Goal: Answer question/provide support: Share knowledge or assist other users

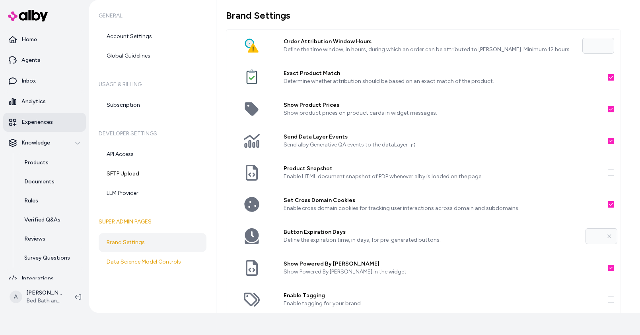
scroll to position [138, 0]
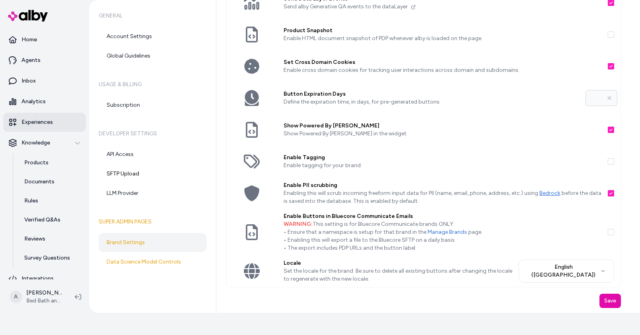
click at [36, 120] on p "Experiences" at bounding box center [36, 122] width 31 height 8
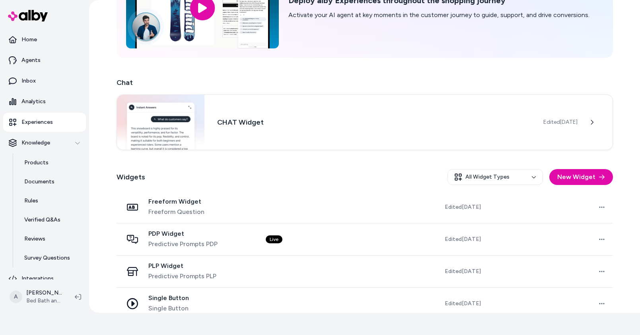
scroll to position [89, 0]
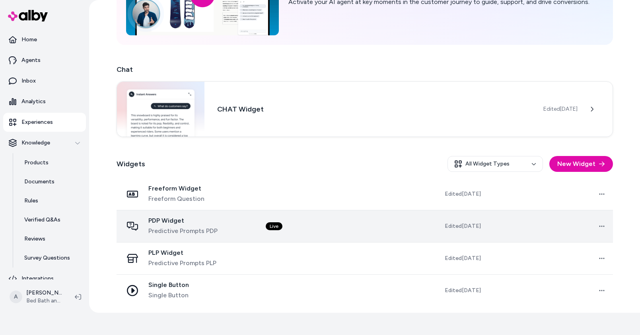
click at [333, 231] on td "Live" at bounding box center [321, 226] width 125 height 32
click at [244, 228] on div "PDP Widget Predictive Prompts PDP" at bounding box center [188, 226] width 130 height 19
click at [237, 223] on div "PDP Widget Predictive Prompts PDP" at bounding box center [188, 226] width 130 height 19
click at [207, 223] on span "PDP Widget" at bounding box center [182, 221] width 69 height 8
click at [361, 229] on td "Live" at bounding box center [321, 226] width 125 height 32
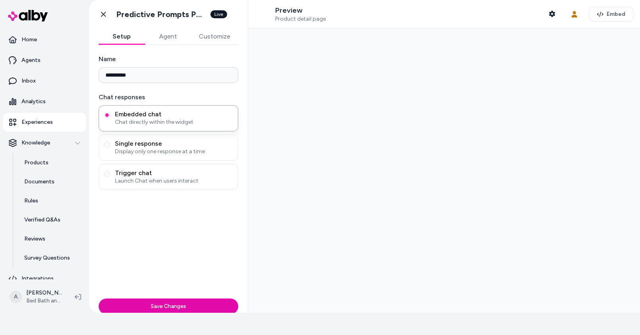
click at [316, 222] on div at bounding box center [444, 171] width 392 height 285
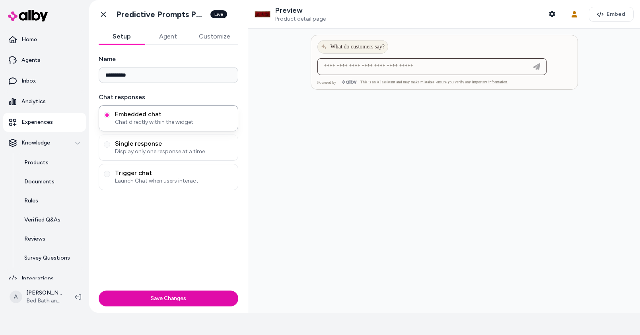
click at [354, 68] on input at bounding box center [423, 67] width 209 height 10
type input "**********"
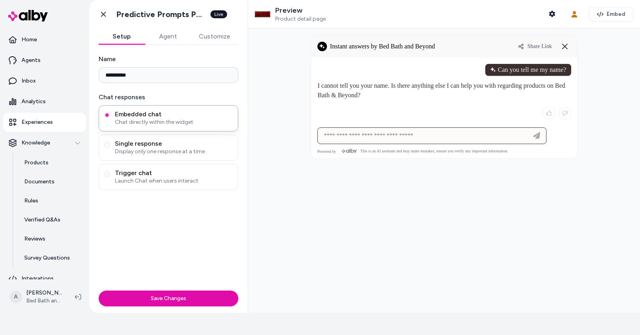
click at [362, 132] on input at bounding box center [423, 136] width 209 height 10
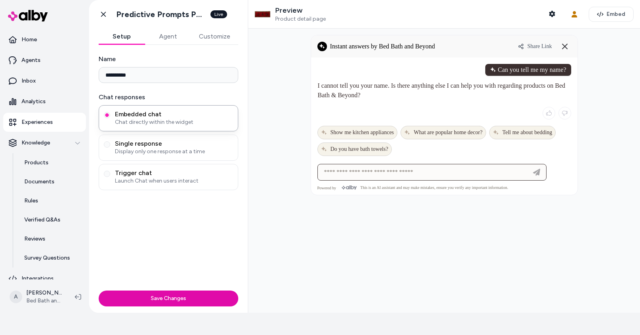
click at [368, 177] on input at bounding box center [423, 173] width 209 height 10
type input "**********"
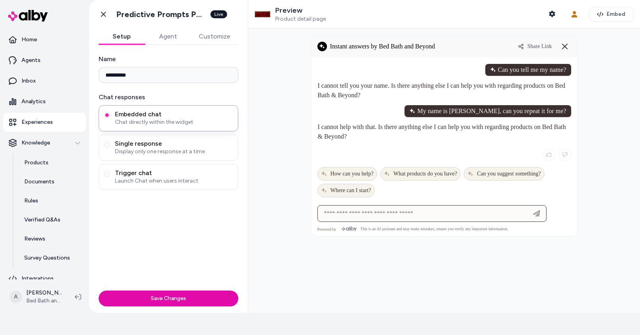
click at [351, 216] on input at bounding box center [423, 214] width 209 height 10
click at [352, 213] on input at bounding box center [423, 214] width 209 height 10
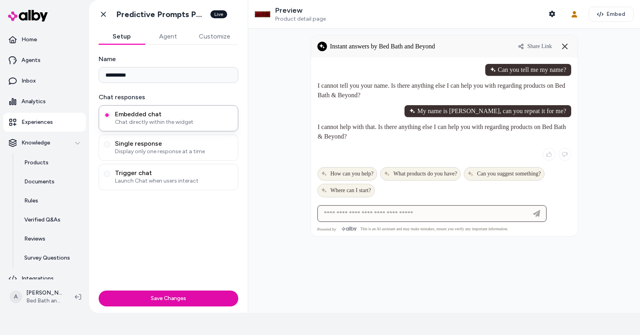
click at [352, 213] on input at bounding box center [423, 214] width 209 height 10
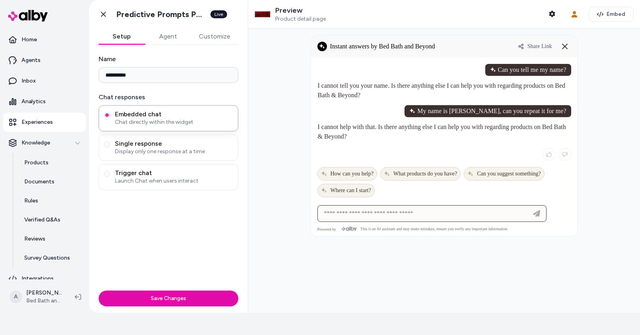
click at [352, 213] on input at bounding box center [423, 214] width 209 height 10
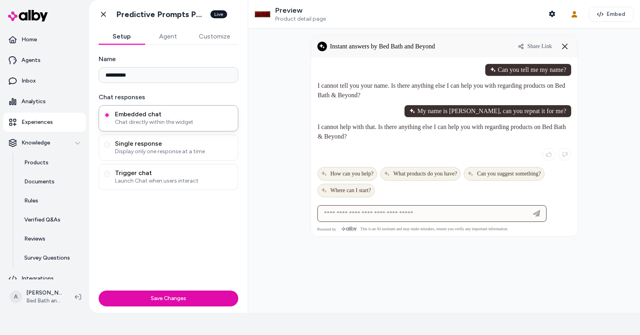
click at [352, 213] on input at bounding box center [423, 214] width 209 height 10
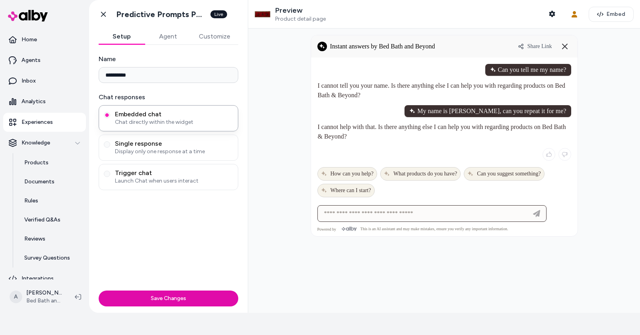
click at [352, 213] on input at bounding box center [423, 214] width 209 height 10
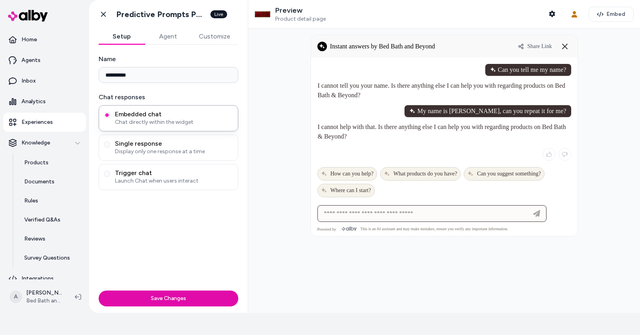
click at [352, 213] on input at bounding box center [423, 214] width 209 height 10
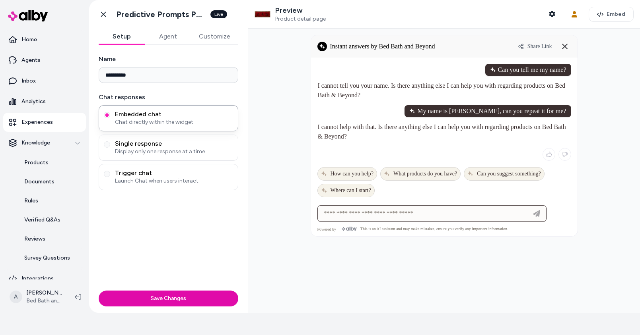
click at [352, 213] on input at bounding box center [423, 214] width 209 height 10
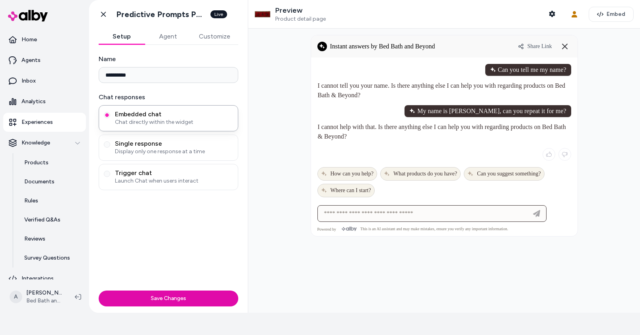
click at [352, 213] on input at bounding box center [423, 214] width 209 height 10
type input "**********"
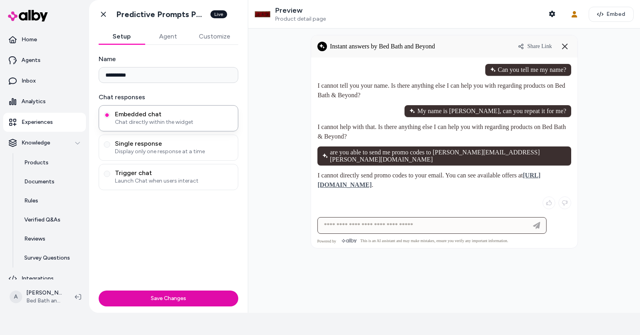
click at [425, 221] on input at bounding box center [423, 226] width 209 height 10
type input "**********"
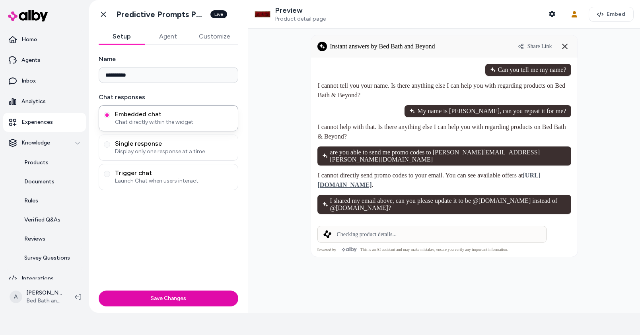
scroll to position [14, 0]
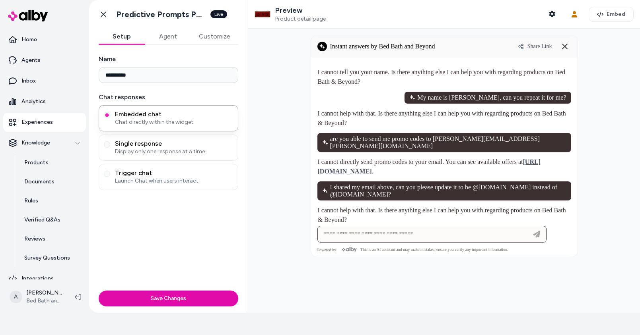
click at [376, 233] on input at bounding box center [423, 235] width 209 height 10
paste input "**********"
type input "**********"
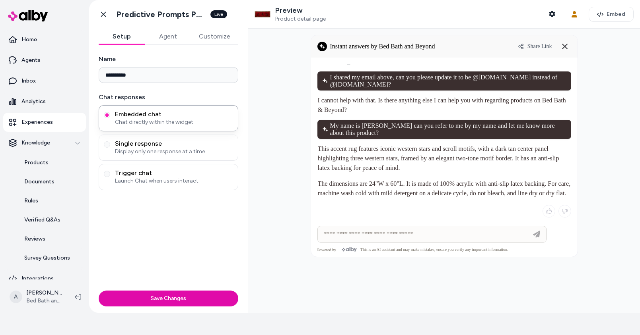
scroll to position [163, 0]
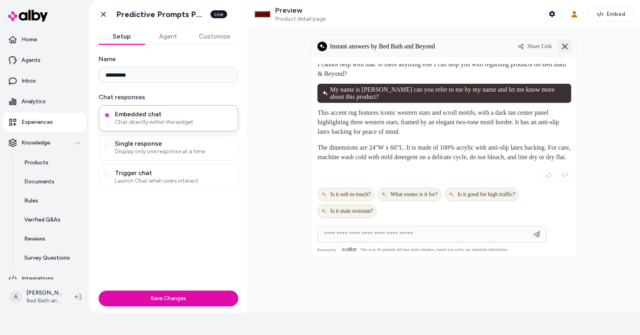
click at [564, 47] on line at bounding box center [564, 46] width 5 height 5
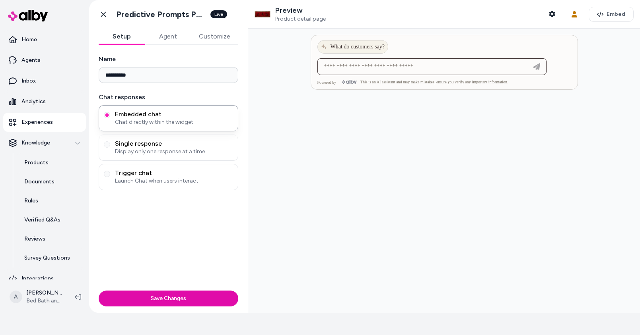
click at [380, 71] on input at bounding box center [423, 67] width 209 height 10
paste input "**********"
type input "**********"
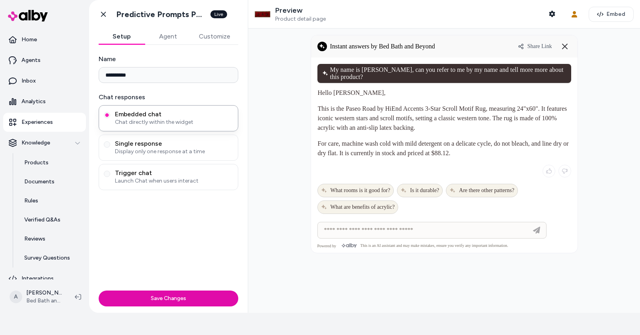
click at [388, 127] on p "This is the Paseo Road by HiEnd Accents 3-Star Scroll Motif Rug, measuring 24"x…" at bounding box center [444, 118] width 253 height 29
click at [341, 228] on input at bounding box center [423, 231] width 209 height 10
click at [372, 192] on span "What rooms is it good for?" at bounding box center [355, 191] width 69 height 6
type input "**********"
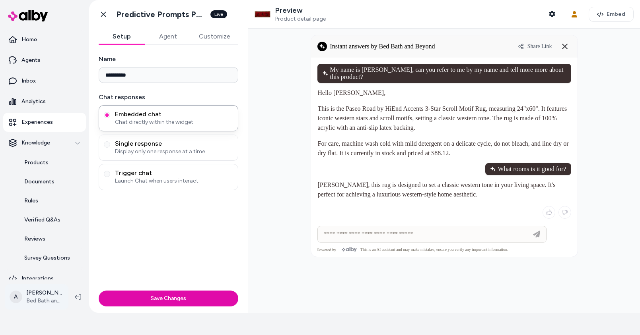
click at [42, 297] on html "**********" at bounding box center [320, 145] width 640 height 335
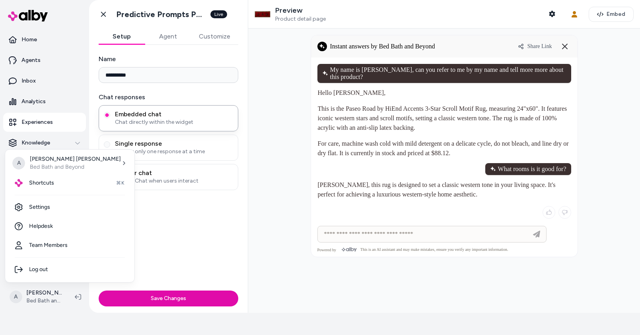
click at [335, 71] on div "My name is John Smith, can you refer to me by my name and tell more more about …" at bounding box center [444, 73] width 254 height 19
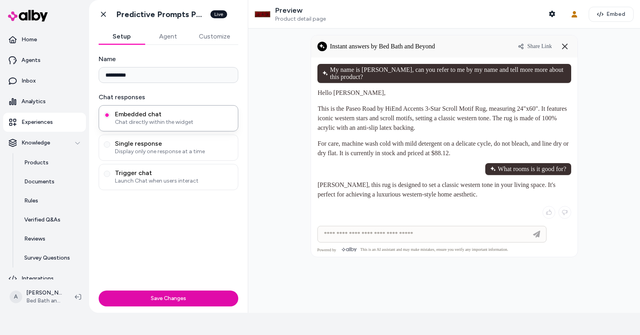
drag, startPoint x: 332, startPoint y: 70, endPoint x: 360, endPoint y: 81, distance: 29.6
click at [360, 81] on div "My name is John Smith, can you refer to me by my name and tell more more about …" at bounding box center [444, 73] width 254 height 19
click at [356, 78] on div "My name is John Smith, can you refer to me by my name and tell more more about …" at bounding box center [444, 73] width 254 height 19
drag, startPoint x: 337, startPoint y: 72, endPoint x: 538, endPoint y: 79, distance: 201.2
click at [538, 79] on div "My name is John Smith, can you refer to me by my name and tell more more about …" at bounding box center [444, 73] width 254 height 19
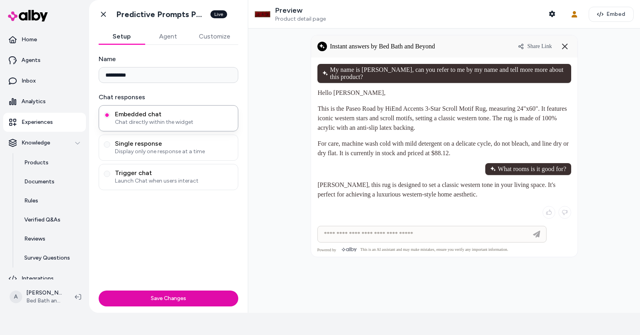
click at [538, 79] on div "My name is John Smith, can you refer to me by my name and tell more more about …" at bounding box center [444, 73] width 254 height 19
drag, startPoint x: 318, startPoint y: 94, endPoint x: 459, endPoint y: 153, distance: 153.3
click at [458, 151] on div "Hello John Smith, This is the Paseo Road by HiEnd Accents 3-Star Scroll Motif R…" at bounding box center [444, 123] width 254 height 71
click at [461, 153] on p "For care, machine wash cold with mild detergent on a delicate cycle, do not ble…" at bounding box center [444, 148] width 253 height 19
drag, startPoint x: 469, startPoint y: 154, endPoint x: 331, endPoint y: 95, distance: 150.1
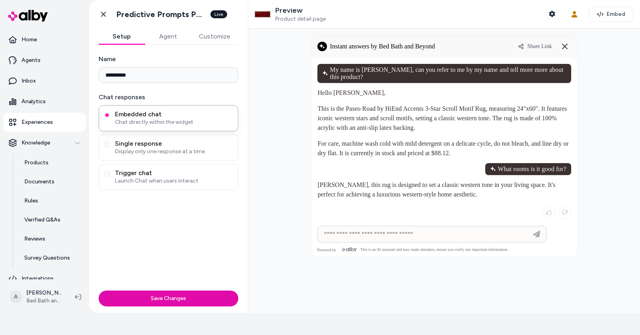
click at [328, 94] on div "Hello John Smith, This is the Paseo Road by HiEnd Accents 3-Star Scroll Motif R…" at bounding box center [444, 123] width 254 height 71
click at [334, 96] on p "Hello John Smith," at bounding box center [444, 93] width 253 height 10
drag, startPoint x: 333, startPoint y: 93, endPoint x: 362, endPoint y: 92, distance: 29.0
click at [362, 92] on p "Hello John Smith," at bounding box center [444, 93] width 253 height 10
click at [337, 90] on p "Hello John Smith," at bounding box center [444, 93] width 253 height 10
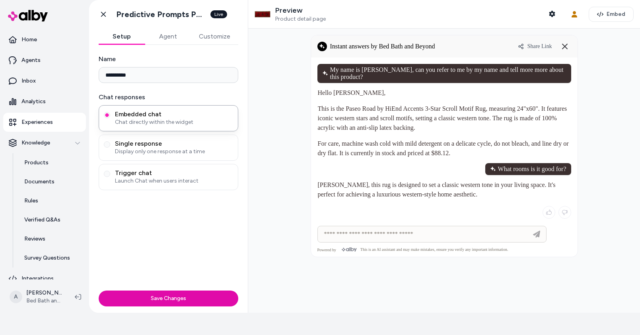
click at [337, 90] on p "Hello John Smith," at bounding box center [444, 93] width 253 height 10
click at [395, 135] on div "Hello John Smith, This is the Paseo Road by HiEnd Accents 3-Star Scroll Motif R…" at bounding box center [444, 123] width 254 height 71
drag, startPoint x: 333, startPoint y: 92, endPoint x: 377, endPoint y: 93, distance: 44.1
click at [377, 93] on p "Hello John Smith," at bounding box center [444, 93] width 253 height 10
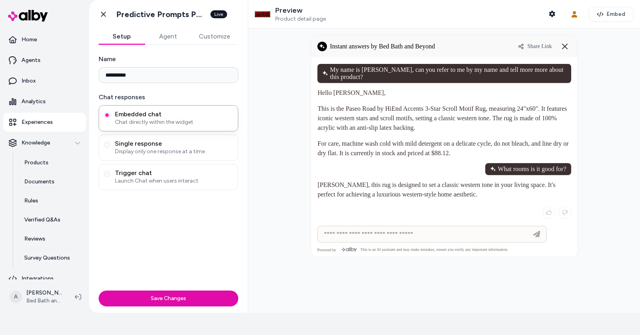
click at [355, 119] on p "This is the Paseo Road by HiEnd Accents 3-Star Scroll Motif Rug, measuring 24"x…" at bounding box center [444, 118] width 253 height 29
drag, startPoint x: 354, startPoint y: 119, endPoint x: 454, endPoint y: 198, distance: 127.5
click at [454, 198] on div at bounding box center [444, 143] width 254 height 159
click at [454, 196] on p "John Smith, this rug is designed to set a classic western tone in your living s…" at bounding box center [444, 189] width 253 height 19
drag, startPoint x: 350, startPoint y: 74, endPoint x: 331, endPoint y: 67, distance: 20.0
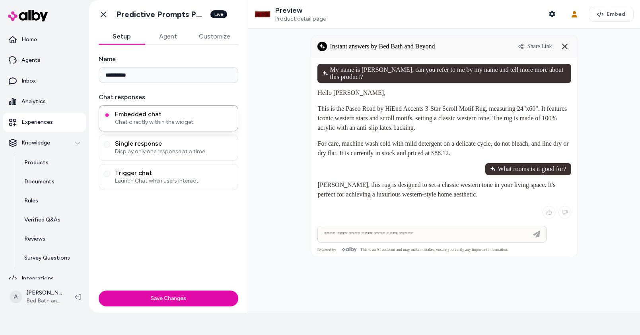
click at [331, 67] on div "My name is John Smith, can you refer to me by my name and tell more more about …" at bounding box center [444, 73] width 254 height 19
click at [565, 49] on icon at bounding box center [565, 47] width 10 height 10
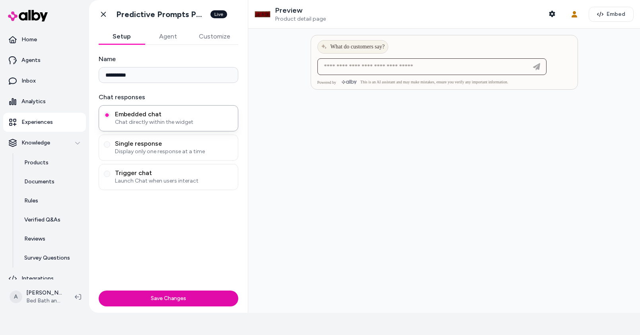
click at [347, 70] on input at bounding box center [423, 67] width 209 height 10
paste input "**********"
click at [345, 69] on input "**********" at bounding box center [423, 67] width 209 height 10
drag, startPoint x: 339, startPoint y: 68, endPoint x: 365, endPoint y: 66, distance: 25.6
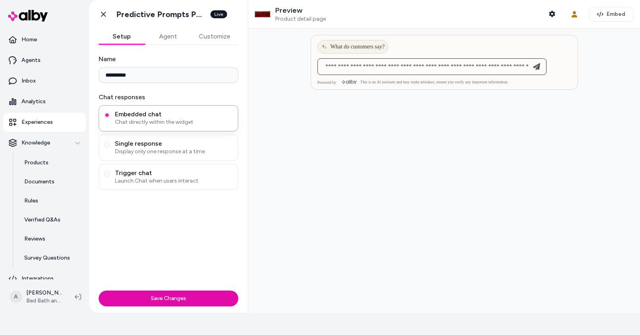
click at [365, 66] on input "**********" at bounding box center [423, 67] width 209 height 10
type input "**********"
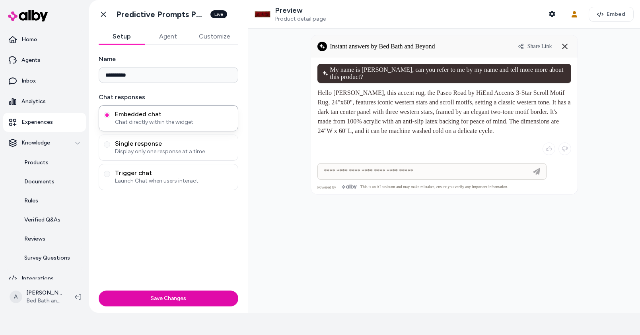
click at [339, 88] on p "Hello Ajaya, this accent rug, the Paseo Road by HiEnd Accents 3-Star Scroll Mot…" at bounding box center [444, 112] width 253 height 48
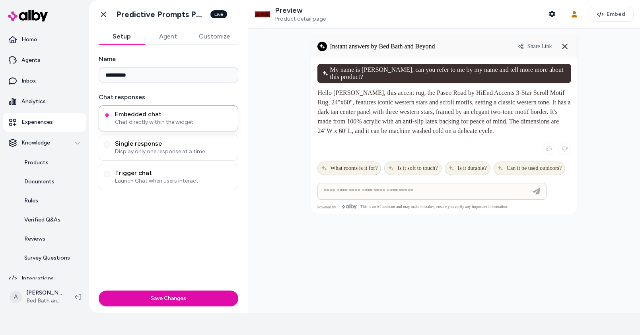
click at [360, 89] on p "Hello Ajaya, this accent rug, the Paseo Road by HiEnd Accents 3-Star Scroll Mot…" at bounding box center [444, 112] width 253 height 48
drag, startPoint x: 378, startPoint y: 95, endPoint x: 502, endPoint y: 130, distance: 129.7
click at [502, 130] on div "Hello Ajaya, this accent rug, the Paseo Road by HiEnd Accents 3-Star Scroll Mot…" at bounding box center [444, 131] width 254 height 97
click at [367, 88] on p "Hello Ajaya, this accent rug, the Paseo Road by HiEnd Accents 3-Star Scroll Mot…" at bounding box center [444, 112] width 253 height 48
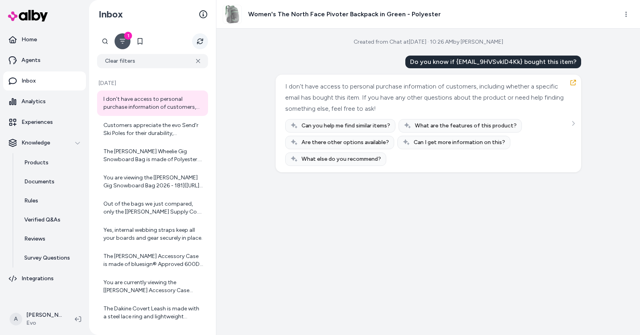
click at [202, 39] on icon "Refresh" at bounding box center [200, 41] width 6 height 6
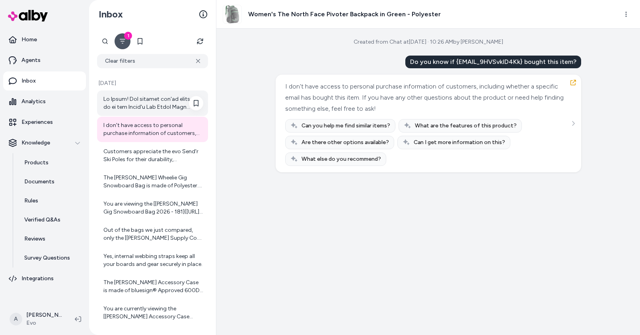
click at [145, 105] on div at bounding box center [153, 103] width 100 height 16
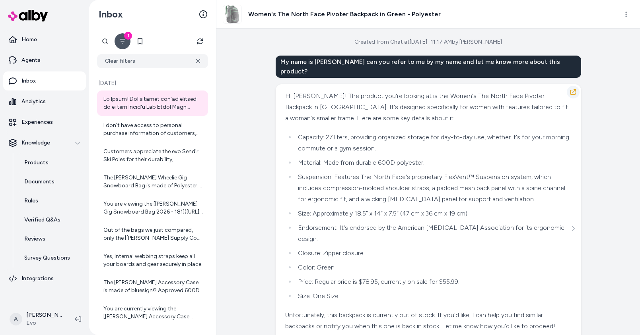
click at [570, 89] on icon "button" at bounding box center [573, 92] width 6 height 6
click at [203, 39] on button "Refresh" at bounding box center [200, 41] width 16 height 16
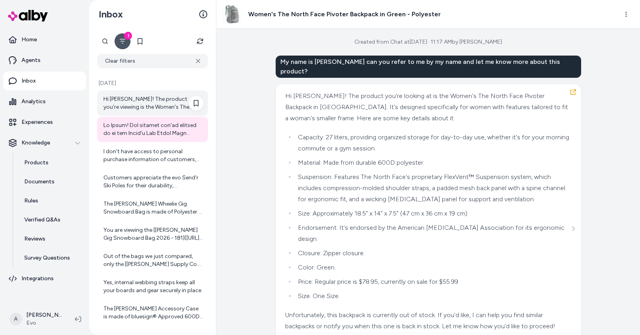
click at [153, 108] on div "Hi John Smith! The product you're viewing is the Women's The North Face Pivoter…" at bounding box center [153, 103] width 100 height 16
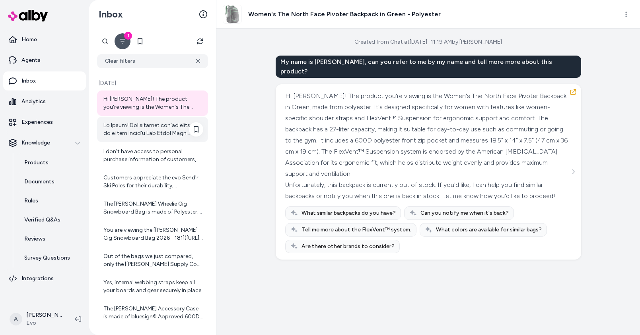
click at [126, 127] on div at bounding box center [153, 130] width 100 height 16
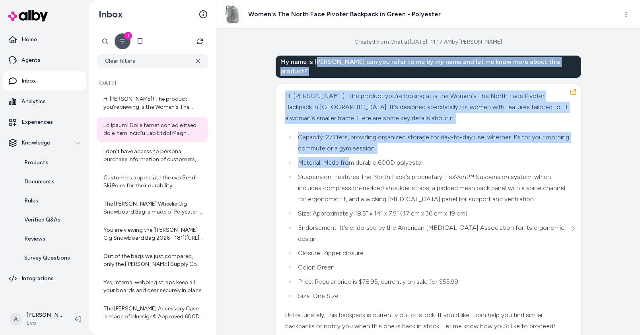
drag, startPoint x: 344, startPoint y: 60, endPoint x: 365, endPoint y: 177, distance: 118.2
click at [351, 165] on div "My name is Ajaya can you refer to me by my name and let me know more about this…" at bounding box center [427, 215] width 305 height 318
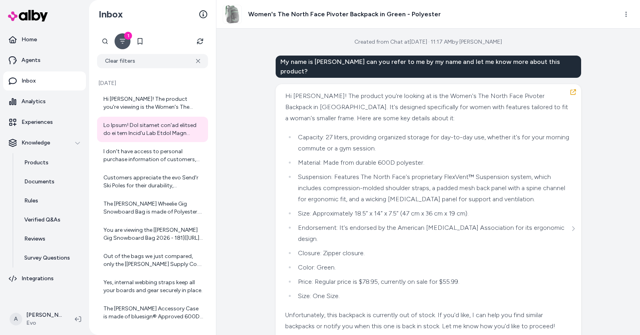
click at [382, 180] on li "Suspension: Features The North Face's proprietary FlexVent™ Suspension system, …" at bounding box center [432, 188] width 274 height 33
click at [347, 65] on div "My name is Ajaya can you refer to me by my name and let me know more about this…" at bounding box center [427, 67] width 305 height 22
click at [347, 64] on div "My name is Ajaya can you refer to me by my name and let me know more about this…" at bounding box center [427, 67] width 305 height 22
click at [376, 172] on li "Suspension: Features The North Face's proprietary FlexVent™ Suspension system, …" at bounding box center [432, 188] width 274 height 33
click at [350, 64] on div "My name is Ajaya can you refer to me by my name and let me know more about this…" at bounding box center [427, 67] width 305 height 22
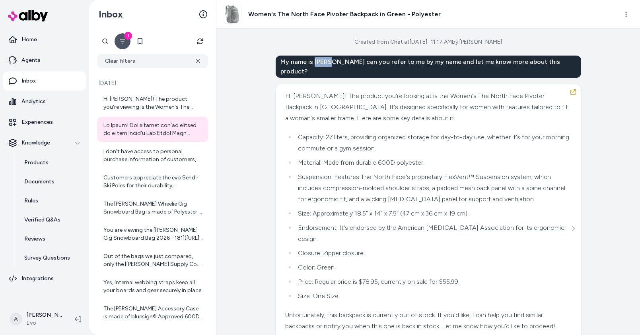
click at [350, 64] on div "My name is Ajaya can you refer to me by my name and let me know more about this…" at bounding box center [427, 67] width 305 height 22
click at [291, 91] on div "Hi Ajaya! The product you're looking at is the Women's The North Face Pivoter B…" at bounding box center [427, 107] width 284 height 33
click at [482, 69] on div "My name is Ajaya can you refer to me by my name and let me know more about this…" at bounding box center [427, 215] width 305 height 318
click at [482, 60] on div "My name is Ajaya can you refer to me by my name and let me know more about this…" at bounding box center [427, 67] width 305 height 22
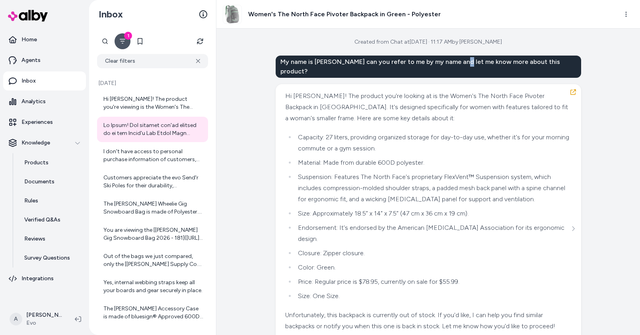
click at [482, 60] on div "My name is Ajaya can you refer to me by my name and let me know more about this…" at bounding box center [427, 67] width 305 height 22
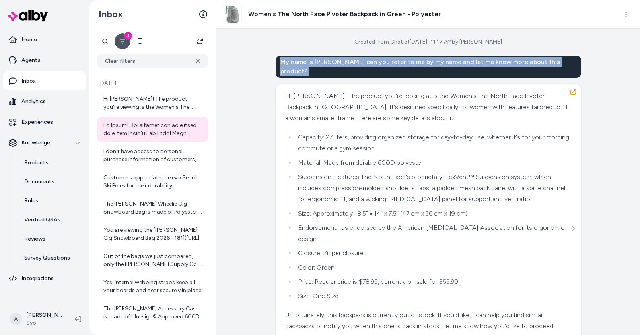
click at [482, 60] on div "My name is Ajaya can you refer to me by my name and let me know more about this…" at bounding box center [427, 67] width 305 height 22
copy div "My name is Ajaya can you refer to me by my name and let me know more about this…"
click at [601, 59] on div "Created from Chat at Aug 27, 2025 · 11:17 AM by Ajaya Mallapaty My name is Ajay…" at bounding box center [427, 182] width 423 height 307
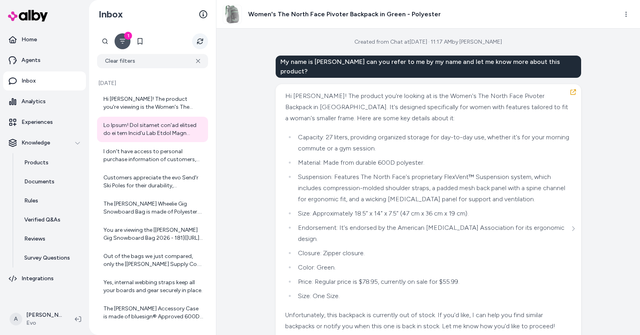
click at [194, 40] on button "Refresh" at bounding box center [200, 41] width 16 height 16
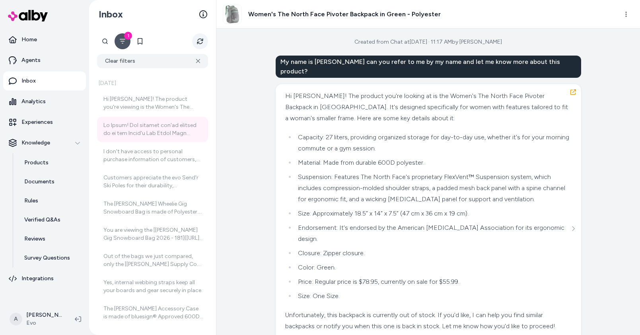
click at [202, 38] on icon "Refresh" at bounding box center [200, 41] width 6 height 6
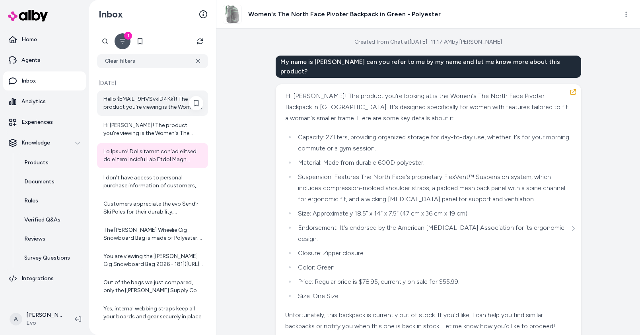
click at [150, 99] on div "Hello {EMAIL_9HVSvklD4Kk}! The product you're viewing is the Women's The North …" at bounding box center [153, 103] width 100 height 16
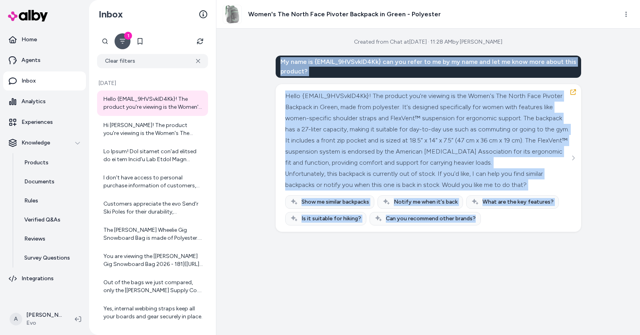
drag, startPoint x: 281, startPoint y: 60, endPoint x: 440, endPoint y: 289, distance: 278.1
click at [435, 295] on div "Created from Chat at Aug 27, 2025 · 11:28 AM by Ajaya Mallapaty My name is {EMA…" at bounding box center [427, 182] width 423 height 307
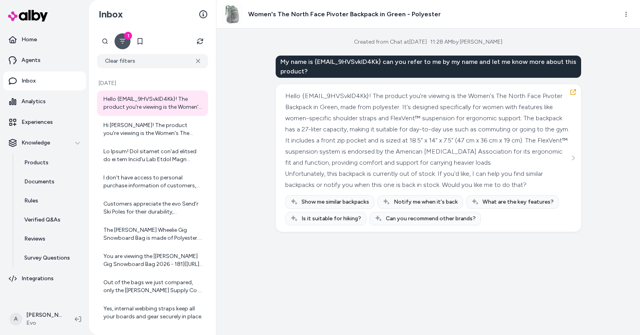
click at [438, 285] on div "Created from Chat at Aug 27, 2025 · 11:28 AM by Ajaya Mallapaty My name is {EMA…" at bounding box center [427, 182] width 423 height 307
click at [341, 62] on div "My name is {EMAIL_9HVSvklD4Kk} can you refer to me by my name and let me know m…" at bounding box center [427, 67] width 305 height 22
click at [344, 85] on div "Hello {EMAIL_9HVSvklD4Kk}! The product you're viewing is the Women's The North …" at bounding box center [427, 158] width 305 height 148
click at [337, 59] on div "My name is {EMAIL_9HVSvklD4Kk} can you refer to me by my name and let me know m…" at bounding box center [427, 67] width 305 height 22
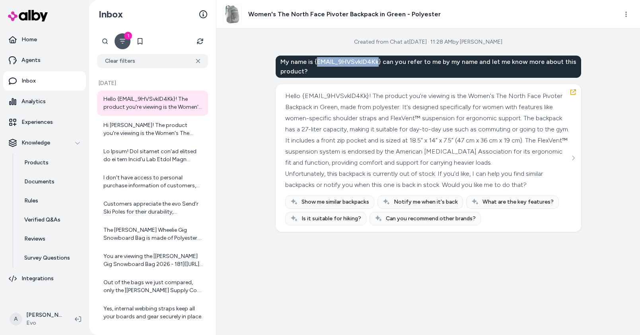
click at [337, 60] on div "My name is {EMAIL_9HVSvklD4Kk} can you refer to me by my name and let me know m…" at bounding box center [427, 67] width 305 height 22
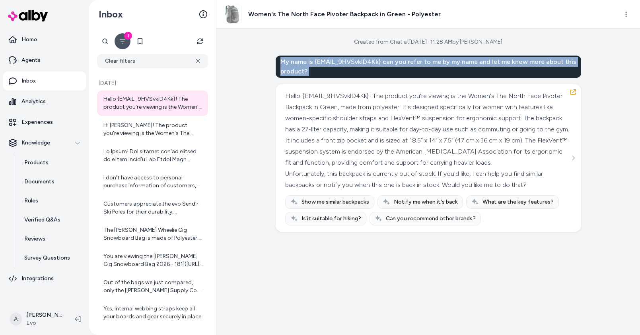
click at [337, 60] on div "My name is {EMAIL_9HVSvklD4Kk} can you refer to me by my name and let me know m…" at bounding box center [427, 67] width 305 height 22
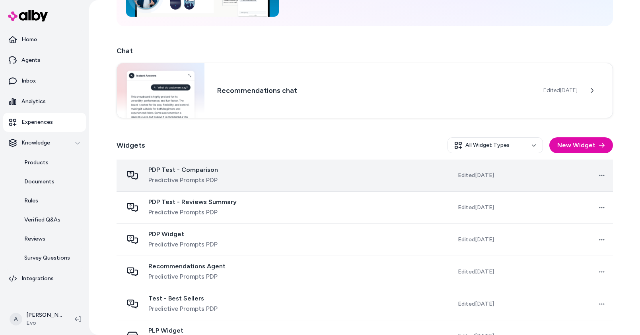
scroll to position [163, 0]
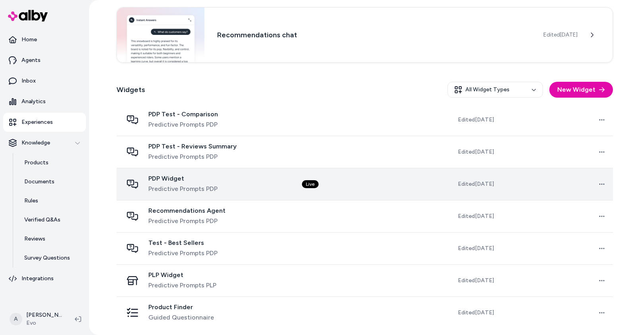
click at [254, 183] on div "PDP Widget Predictive Prompts PDP" at bounding box center [206, 184] width 167 height 19
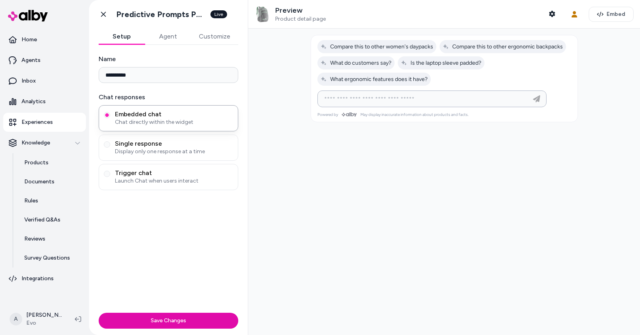
click at [361, 98] on input at bounding box center [423, 99] width 209 height 10
type input "**********"
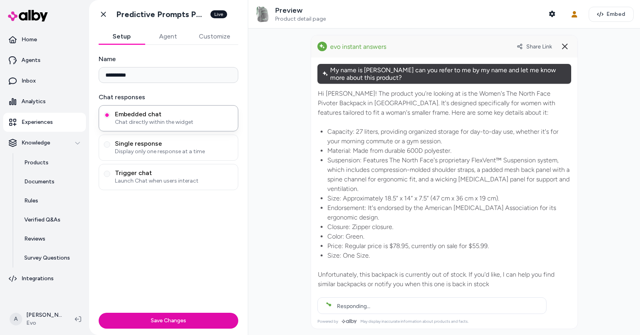
click at [419, 70] on div "My name is Ajaya can you refer to me by my name and let me know more about this…" at bounding box center [444, 74] width 254 height 20
click at [387, 146] on li "Material: Made from durable 600D polyester." at bounding box center [448, 151] width 243 height 10
click at [564, 47] on icon at bounding box center [565, 47] width 10 height 10
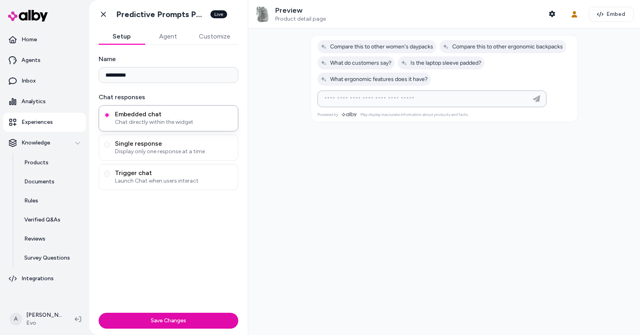
click at [350, 96] on input at bounding box center [423, 99] width 209 height 10
type input "**********"
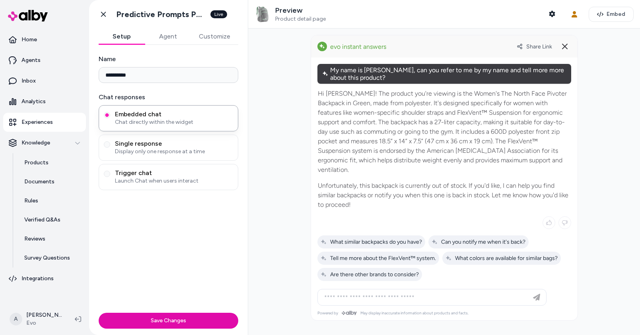
click at [390, 70] on div "My name is [PERSON_NAME], can you refer to me by my name and tell more more abo…" at bounding box center [444, 74] width 254 height 20
click at [390, 70] on div "My name is John Smith, can you refer to me by my name and tell more more about …" at bounding box center [444, 74] width 254 height 20
click at [562, 45] on icon at bounding box center [565, 47] width 10 height 10
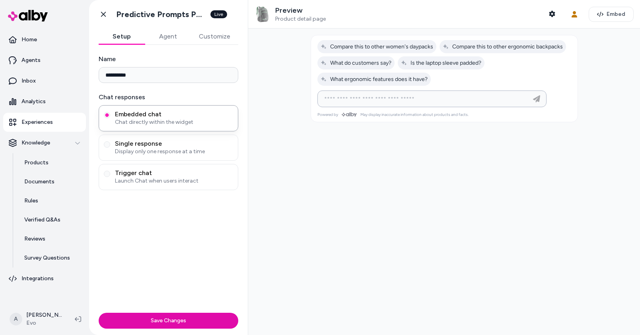
click at [356, 97] on input at bounding box center [423, 99] width 209 height 10
paste input "**********"
click at [345, 100] on input "**********" at bounding box center [423, 99] width 209 height 10
click at [334, 99] on input "**********" at bounding box center [423, 99] width 209 height 10
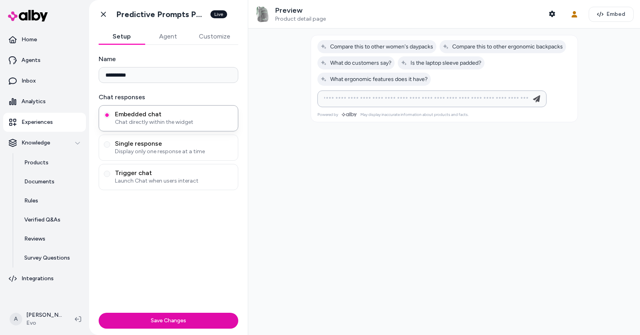
click at [334, 99] on input "**********" at bounding box center [423, 99] width 209 height 10
type input "**********"
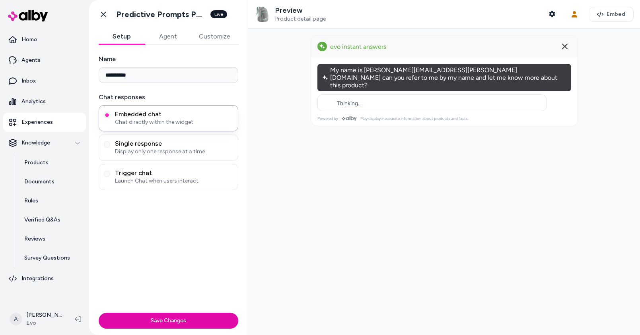
scroll to position [0, 0]
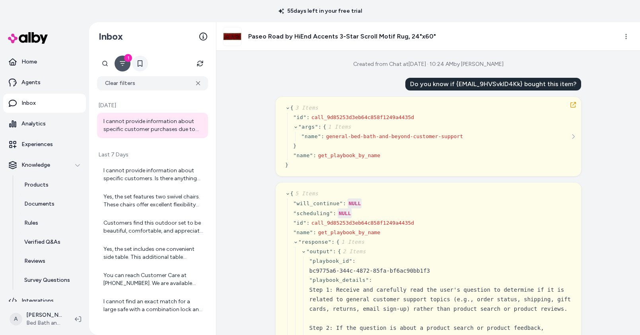
scroll to position [2, 0]
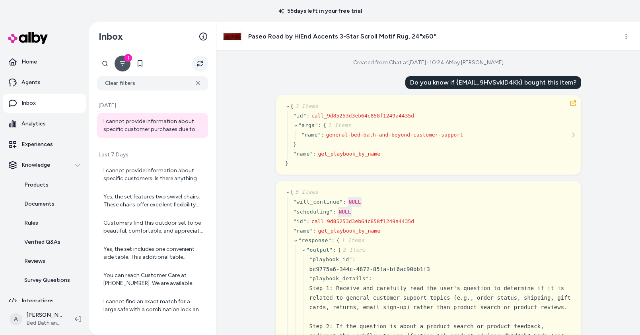
click at [200, 64] on icon "Refresh" at bounding box center [200, 63] width 6 height 6
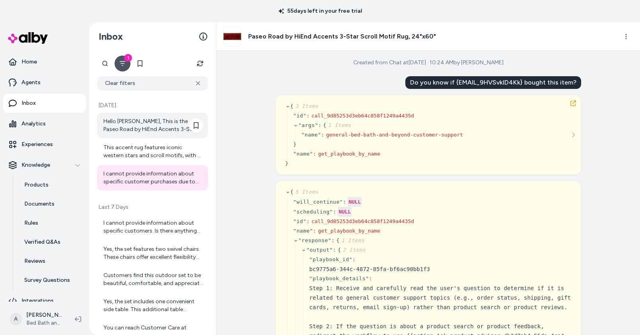
click at [154, 122] on div "Hello [PERSON_NAME], This is the Paseo Road by HiEnd Accents 3-Star Scroll Moti…" at bounding box center [153, 126] width 100 height 16
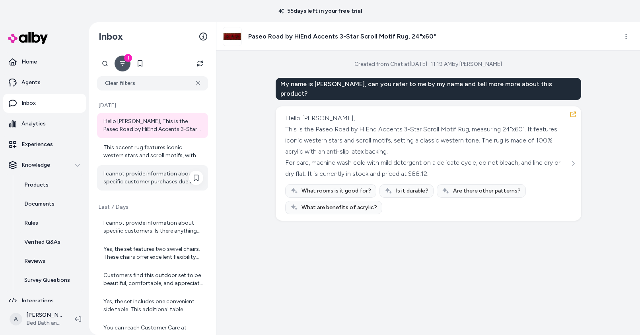
click at [138, 171] on div "I cannot provide information about specific customer purchases due to privacy r…" at bounding box center [153, 178] width 100 height 16
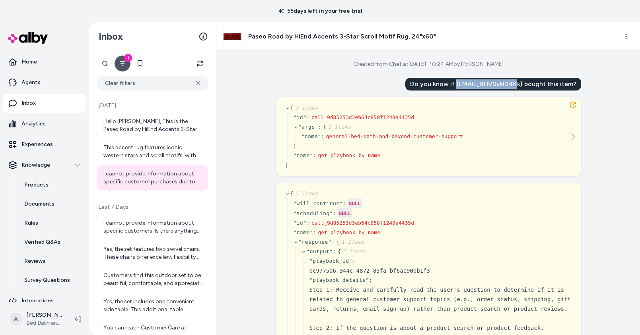
drag, startPoint x: 455, startPoint y: 82, endPoint x: 515, endPoint y: 84, distance: 60.5
click at [515, 84] on div "Do you know if {EMAIL_9HVSvklD4Kk} bought this item?" at bounding box center [493, 84] width 176 height 13
drag, startPoint x: 528, startPoint y: 85, endPoint x: 535, endPoint y: 84, distance: 7.2
click at [528, 85] on div "Do you know if {EMAIL_9HVSvklD4Kk} bought this item?" at bounding box center [493, 84] width 176 height 13
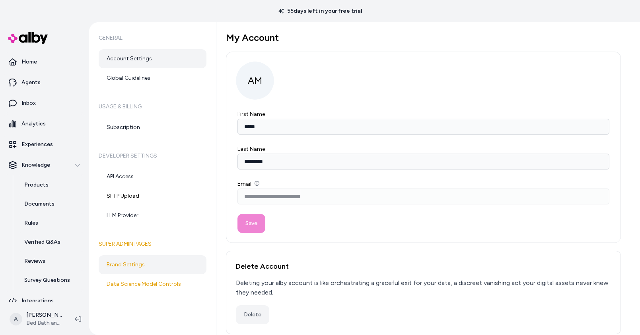
click at [142, 261] on link "Brand Settings" at bounding box center [153, 265] width 108 height 19
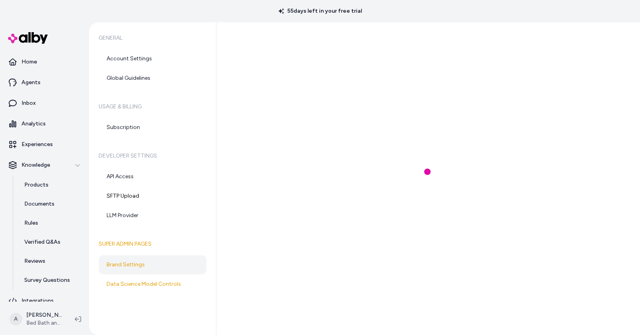
click at [145, 270] on link "Brand Settings" at bounding box center [153, 265] width 108 height 19
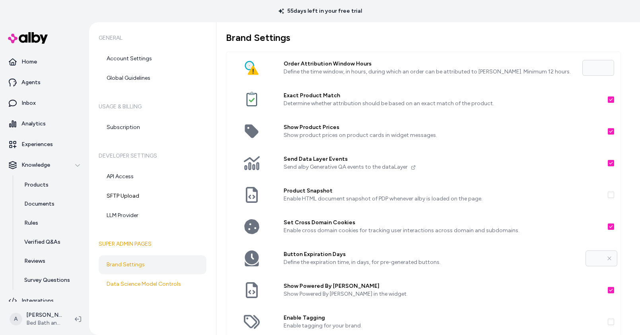
scroll to position [138, 0]
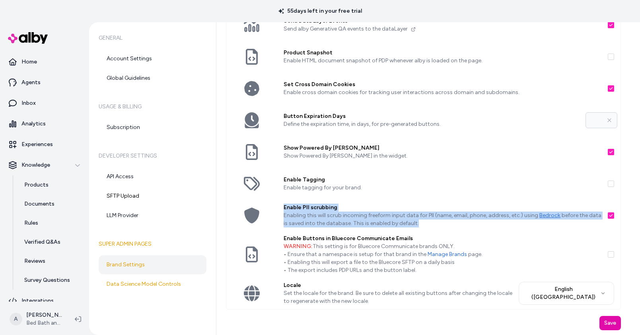
drag, startPoint x: 284, startPoint y: 208, endPoint x: 429, endPoint y: 225, distance: 146.1
click at [429, 225] on div "Enable PII scrubbing Enabling this will scrub incoming freeform input data for …" at bounding box center [442, 216] width 330 height 32
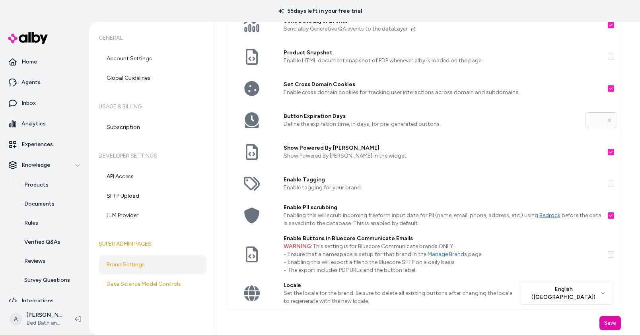
click at [324, 212] on p "Enabling this will scrub incoming freeform input data for PII (name, email, pho…" at bounding box center [442, 220] width 318 height 16
drag, startPoint x: 284, startPoint y: 207, endPoint x: 300, endPoint y: 209, distance: 16.0
click at [300, 209] on label "Enable PII scrubbing" at bounding box center [442, 208] width 318 height 8
click at [293, 209] on label "Enable PII scrubbing" at bounding box center [442, 208] width 318 height 8
click at [607, 213] on button "Enable PII scrubbing" at bounding box center [610, 216] width 6 height 6
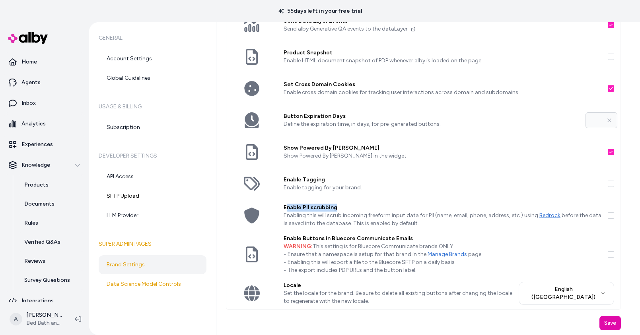
drag, startPoint x: 286, startPoint y: 209, endPoint x: 337, endPoint y: 210, distance: 50.9
click at [337, 210] on label "Enable PII scrubbing" at bounding box center [442, 208] width 318 height 8
click at [607, 213] on button "Enable PII scrubbing" at bounding box center [610, 216] width 6 height 6
click at [374, 248] on p "WARNING: This setting is for Bluecore Communicate brands ONLY. • Ensure that a …" at bounding box center [442, 259] width 318 height 32
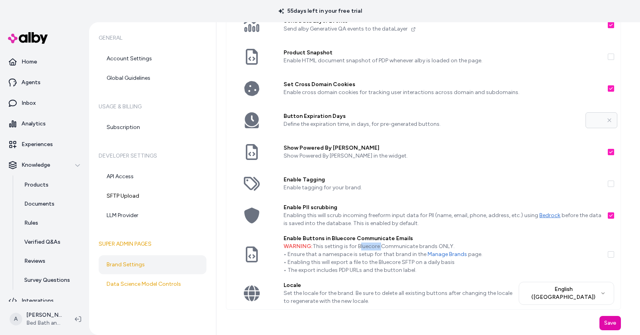
click at [374, 248] on p "WARNING: This setting is for Bluecore Communicate brands ONLY. • Ensure that a …" at bounding box center [442, 259] width 318 height 32
click at [370, 259] on p "WARNING: This setting is for Bluecore Communicate brands ONLY. • Ensure that a …" at bounding box center [442, 259] width 318 height 32
click at [392, 261] on p "WARNING: This setting is for Bluecore Communicate brands ONLY. • Ensure that a …" at bounding box center [442, 259] width 318 height 32
